Goal: Task Accomplishment & Management: Manage account settings

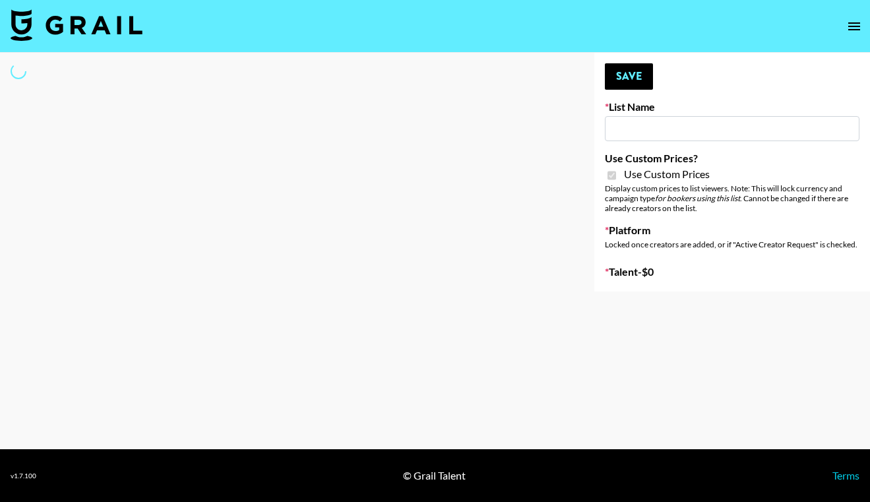
type input "Flimeal + Liveling"
checkbox input "true"
select select "Brand"
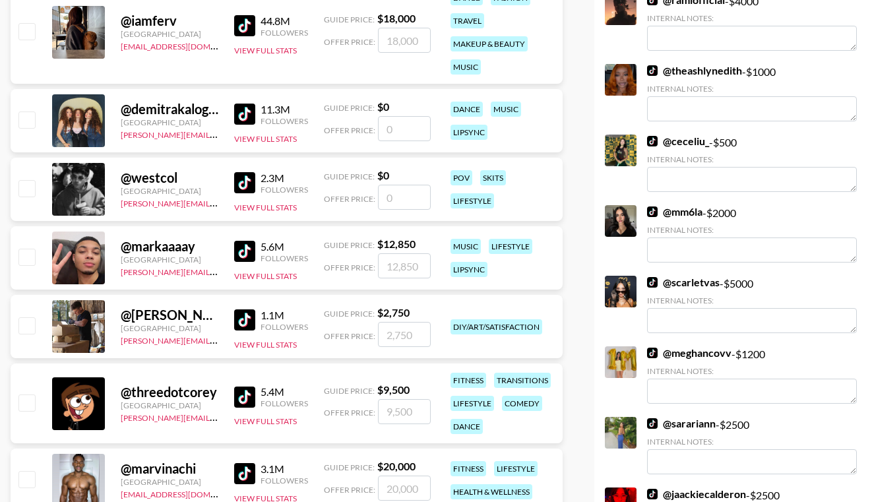
scroll to position [90, 0]
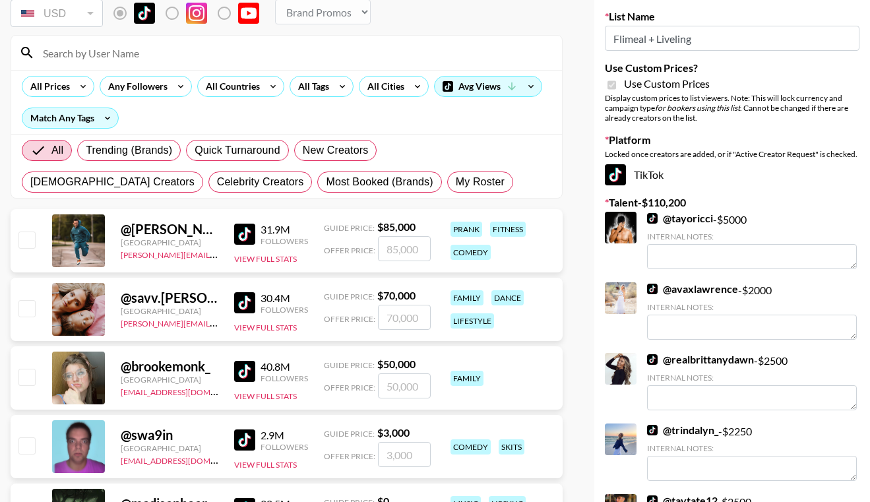
click at [683, 212] on link "@ tayoricci" at bounding box center [680, 218] width 66 height 13
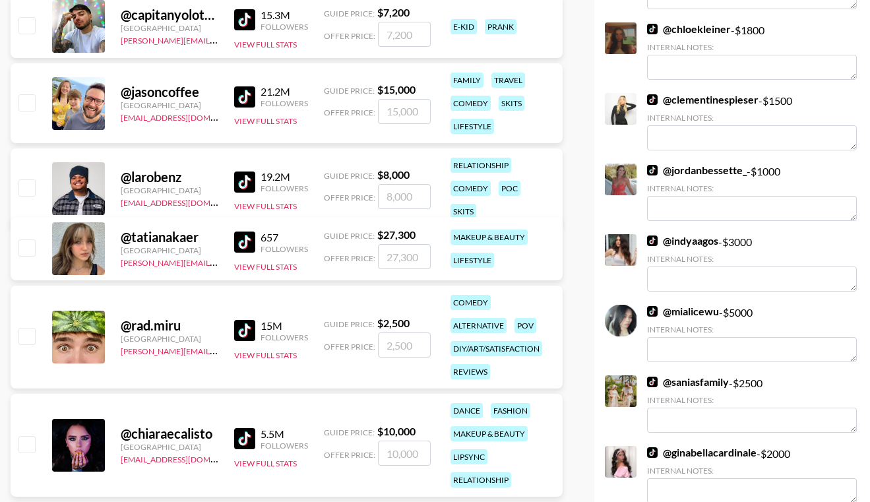
scroll to position [1905, 0]
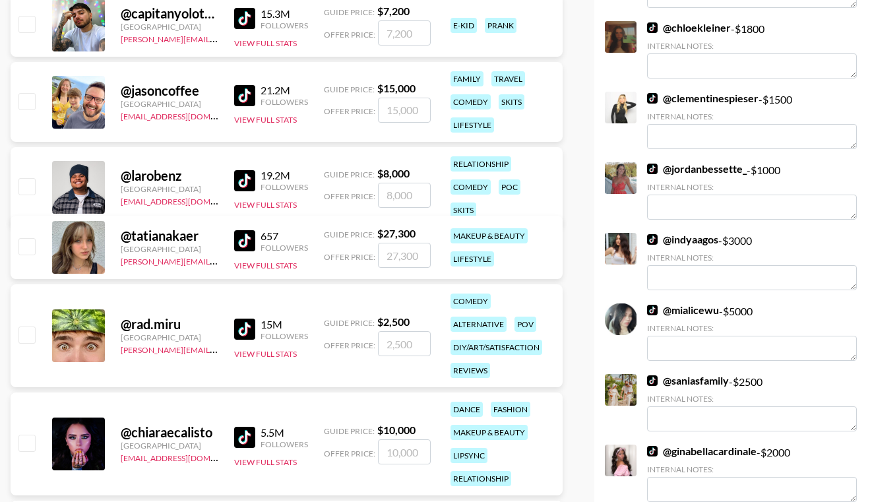
click at [688, 382] on link "@ saniasfamily" at bounding box center [688, 380] width 82 height 13
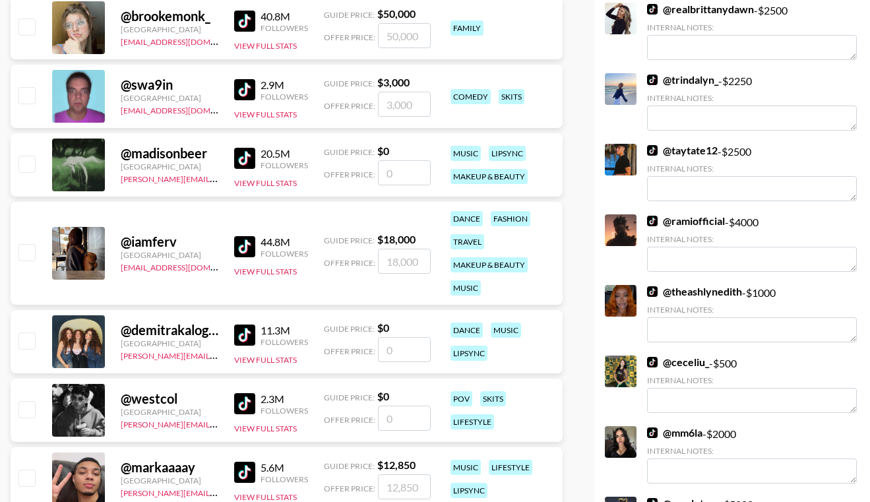
scroll to position [0, 0]
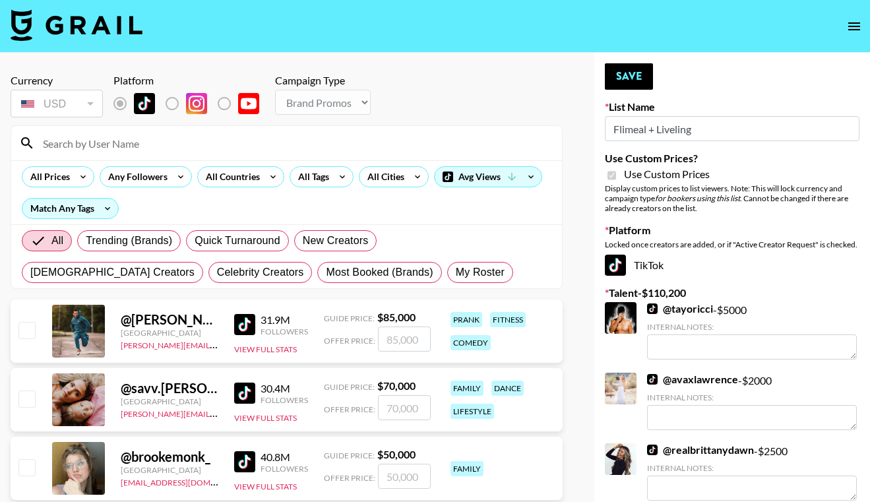
click at [100, 140] on input at bounding box center [294, 143] width 519 height 21
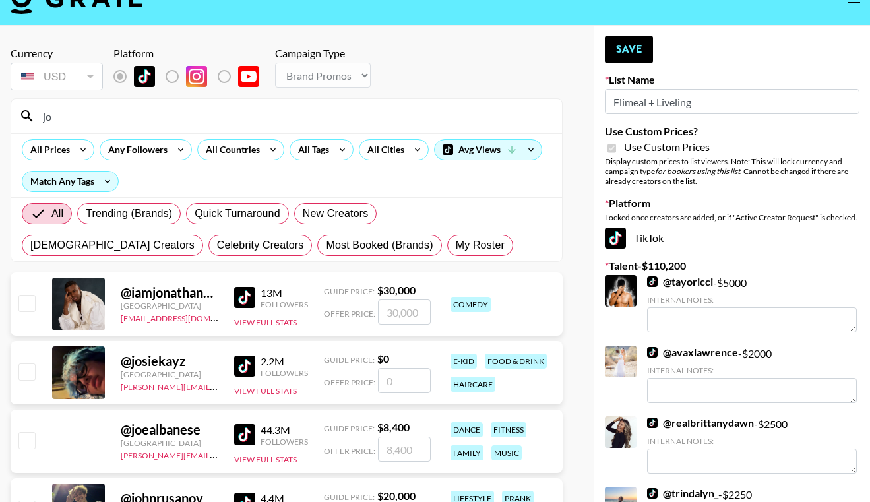
scroll to position [30, 0]
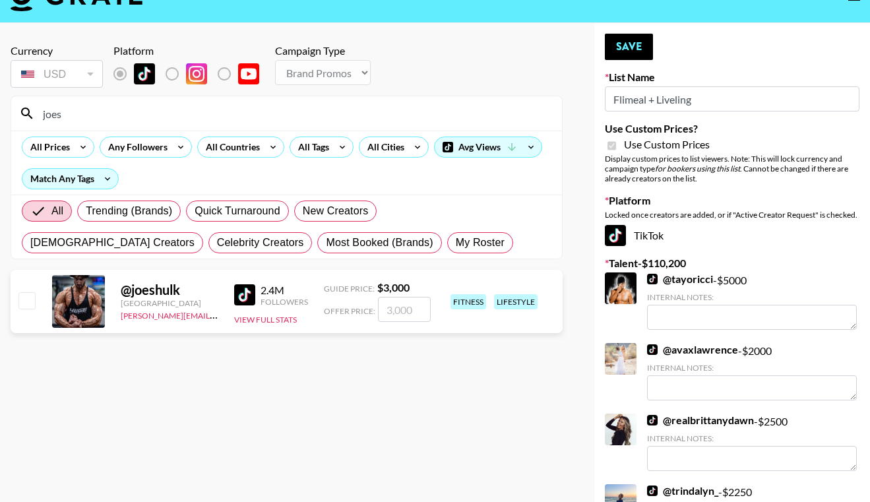
type input "joes"
click at [32, 302] on input "checkbox" at bounding box center [26, 300] width 16 height 16
checkbox input "true"
type input "3000"
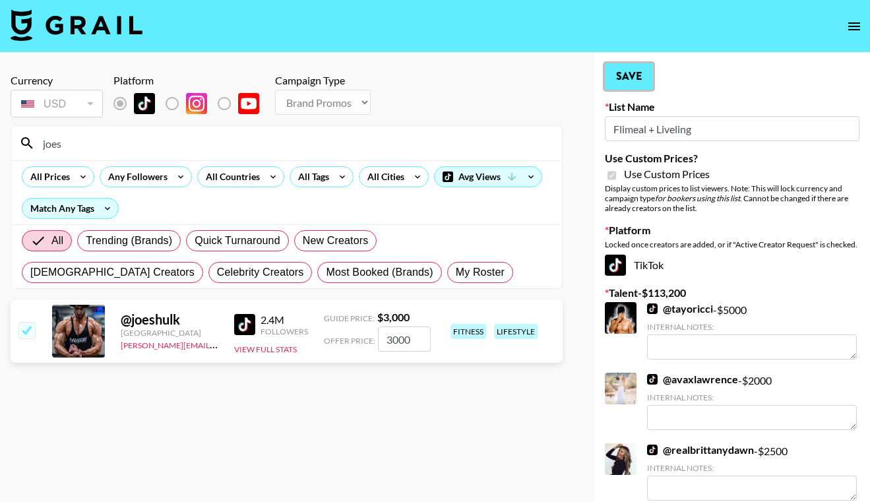
click at [637, 83] on button "Save" at bounding box center [629, 76] width 48 height 26
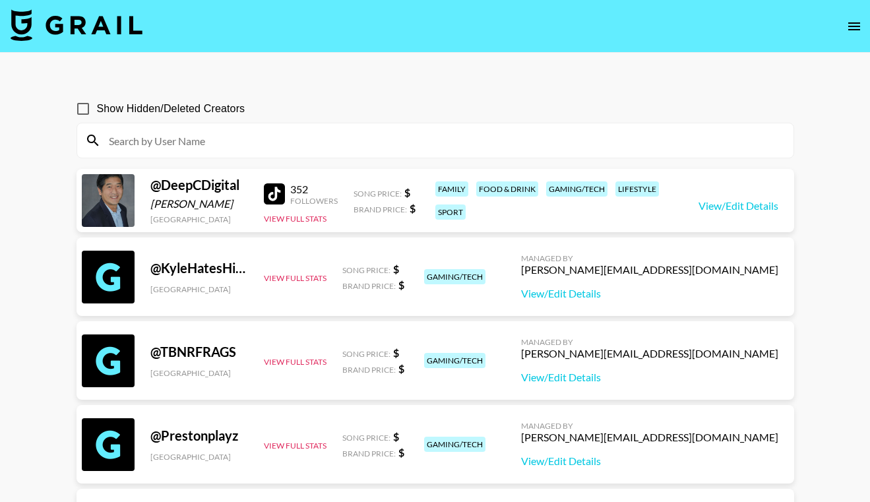
scroll to position [1, 0]
click at [247, 138] on input at bounding box center [443, 139] width 685 height 21
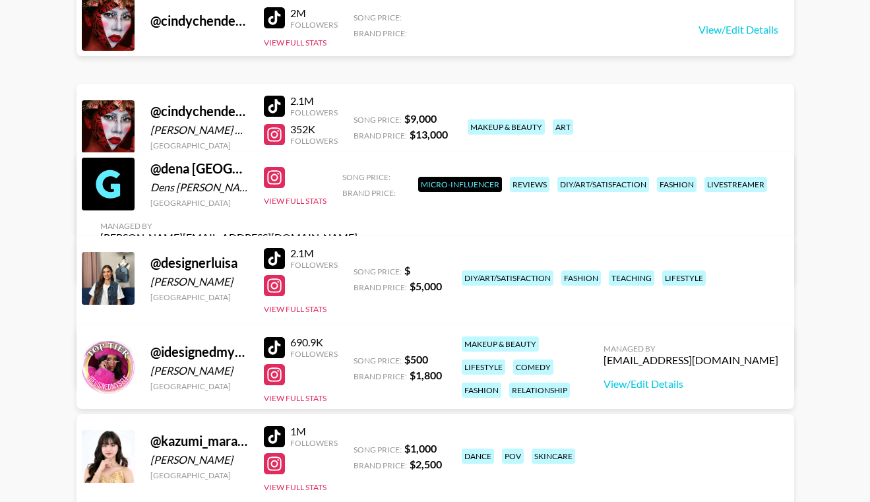
scroll to position [0, 0]
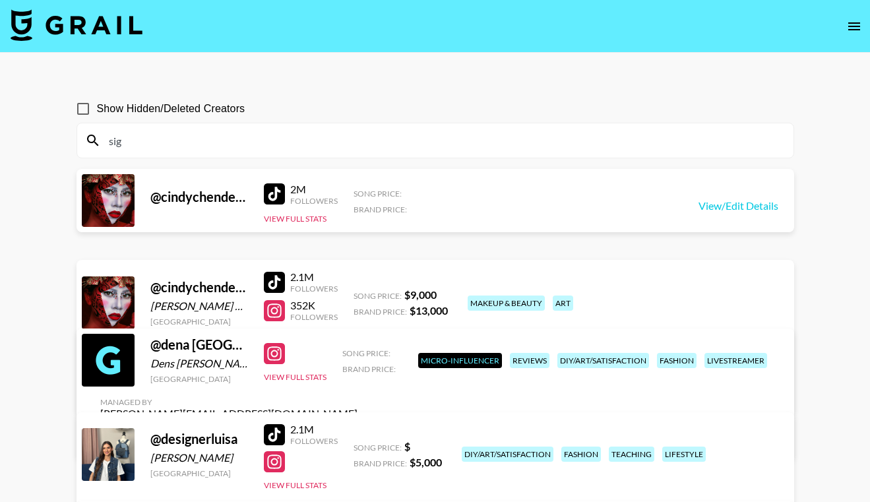
click at [315, 135] on input "sig" at bounding box center [443, 140] width 685 height 21
paste input "vortexnextgen"
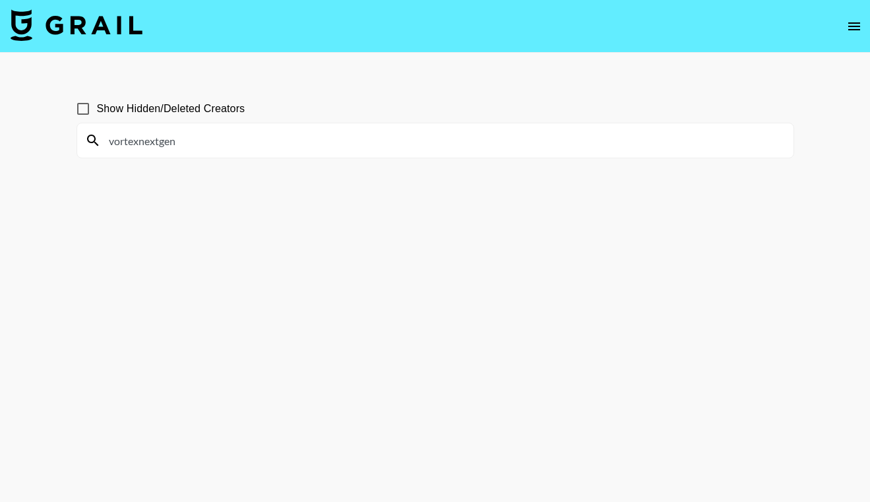
type input "sig"
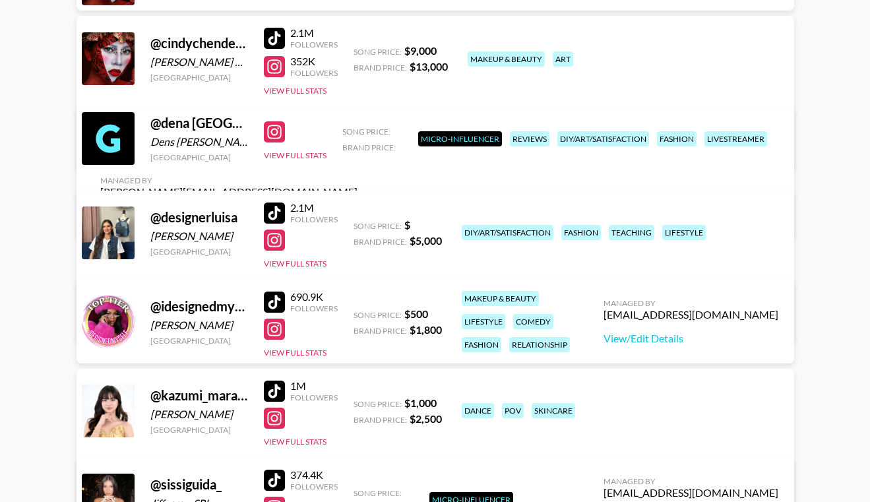
scroll to position [199, 0]
